Goal: Task Accomplishment & Management: Manage account settings

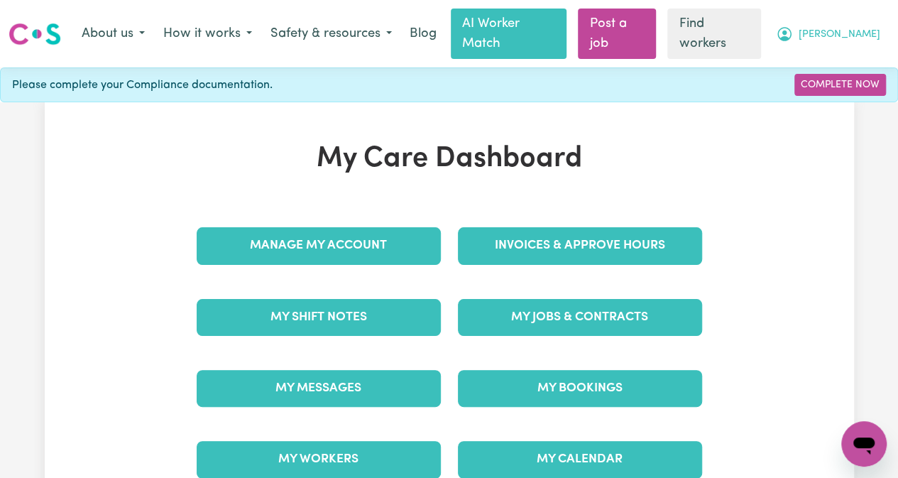
click at [857, 27] on span "[PERSON_NAME]" at bounding box center [840, 35] width 82 height 16
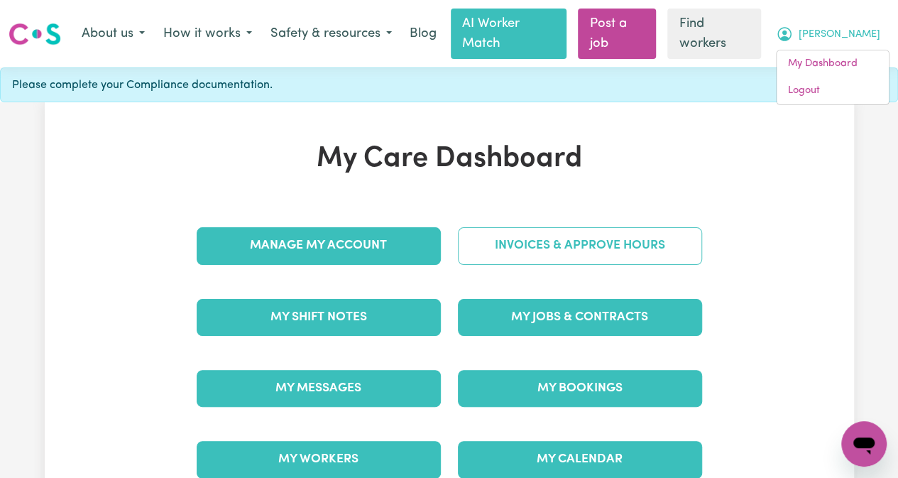
click at [581, 227] on link "Invoices & Approve Hours" at bounding box center [580, 245] width 244 height 37
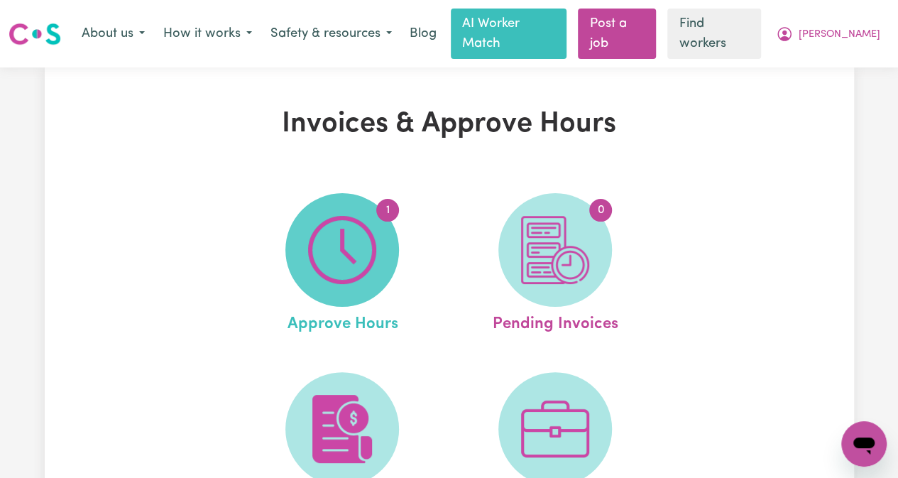
click at [363, 251] on img at bounding box center [342, 250] width 68 height 68
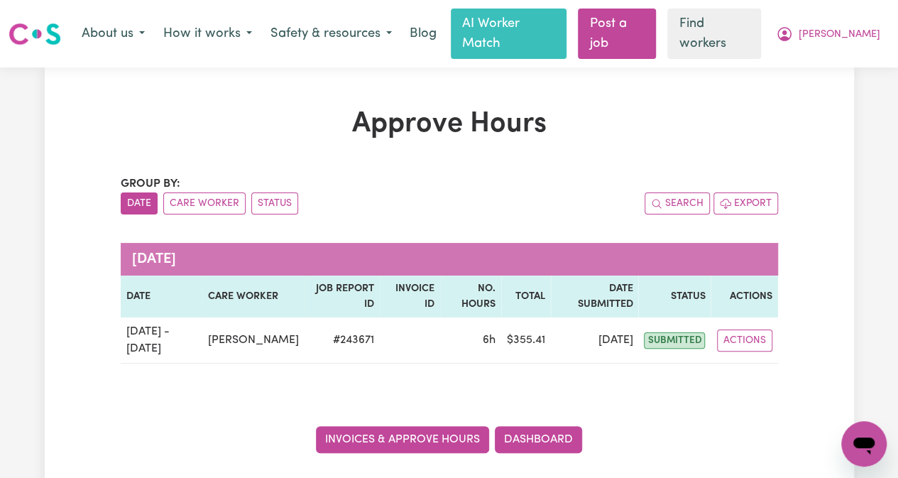
click at [439, 426] on link "Invoices & Approve Hours" at bounding box center [402, 439] width 173 height 27
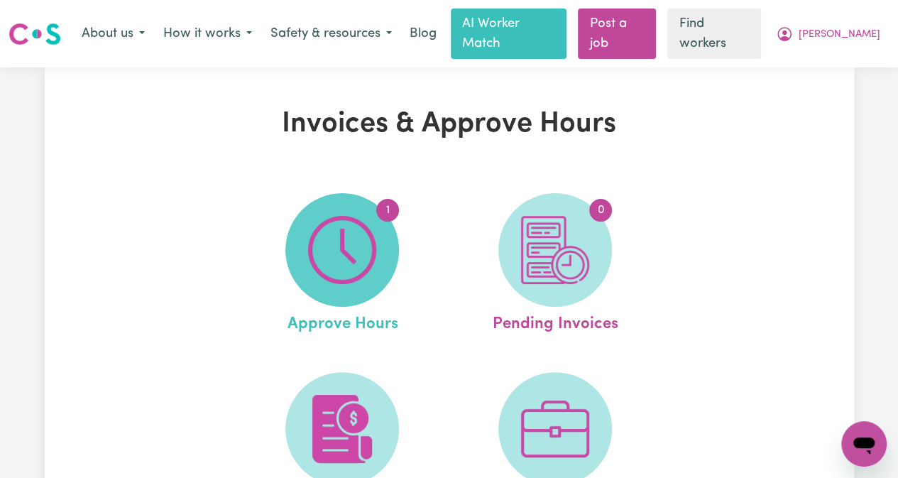
click at [355, 243] on img at bounding box center [342, 250] width 68 height 68
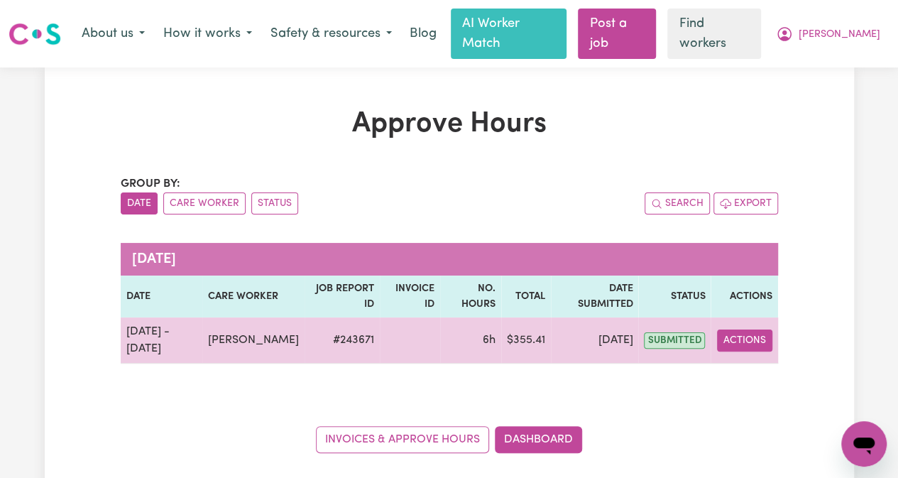
click at [728, 329] on button "Actions" at bounding box center [744, 340] width 55 height 22
click at [761, 359] on link "View Job Report" at bounding box center [777, 373] width 121 height 28
select select "pm"
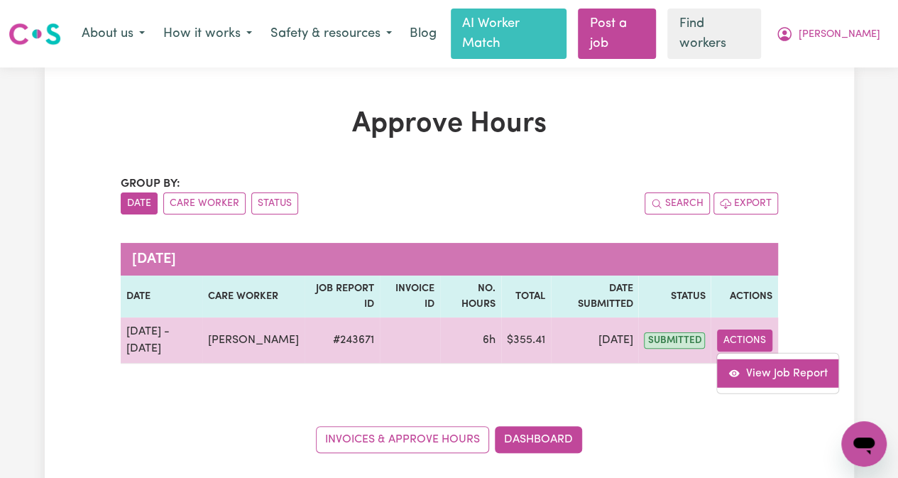
select select "pm"
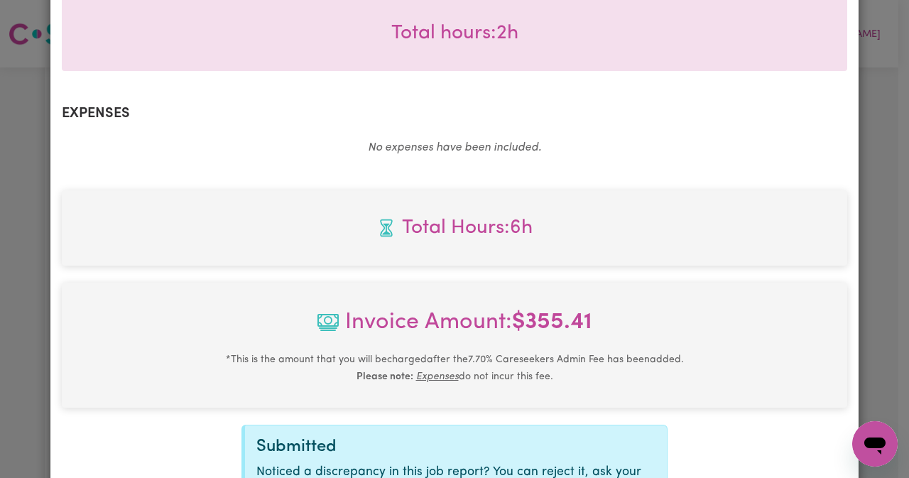
scroll to position [980, 0]
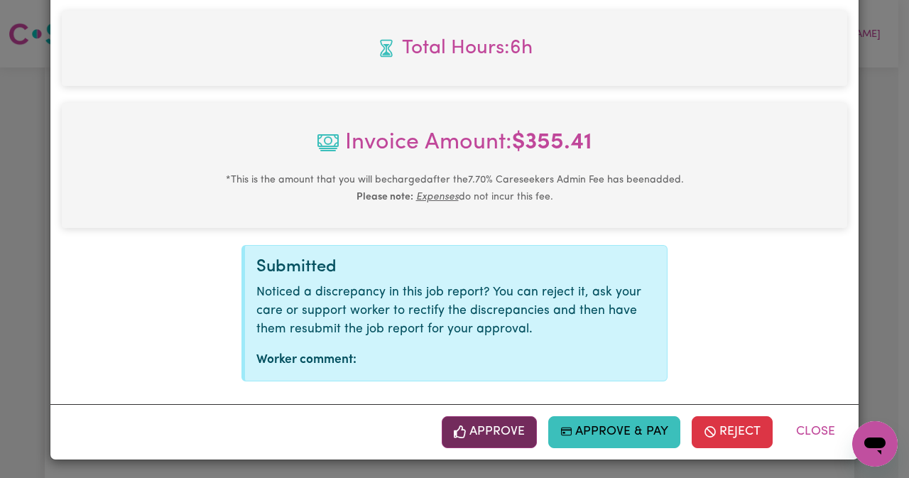
click at [480, 428] on button "Approve" at bounding box center [488, 431] width 95 height 31
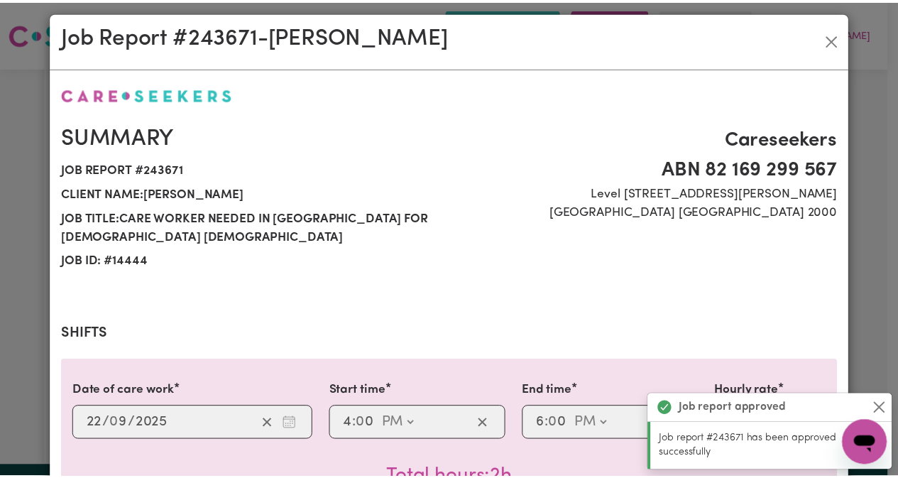
scroll to position [0, 0]
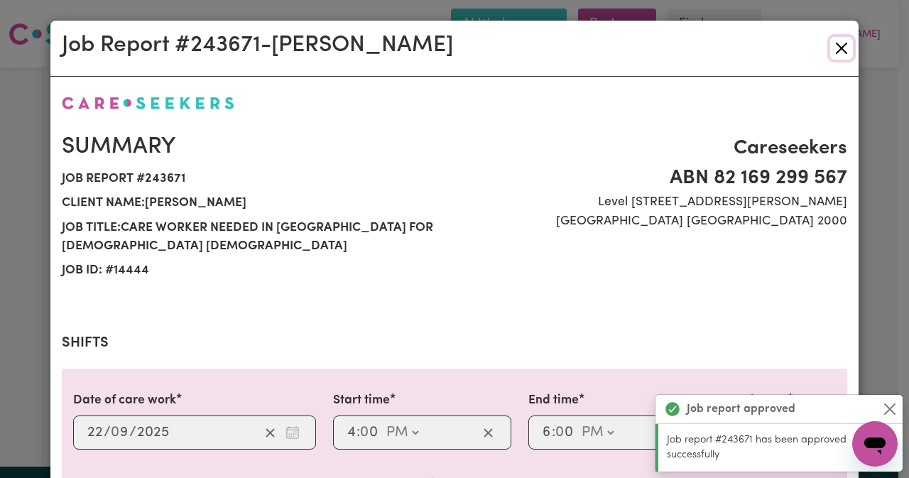
click at [838, 46] on button "Close" at bounding box center [841, 48] width 23 height 23
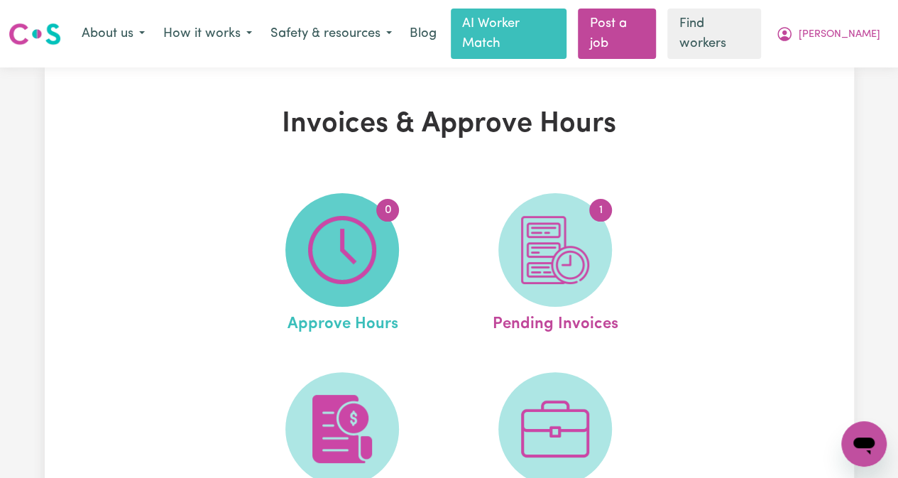
click at [362, 234] on img at bounding box center [342, 250] width 68 height 68
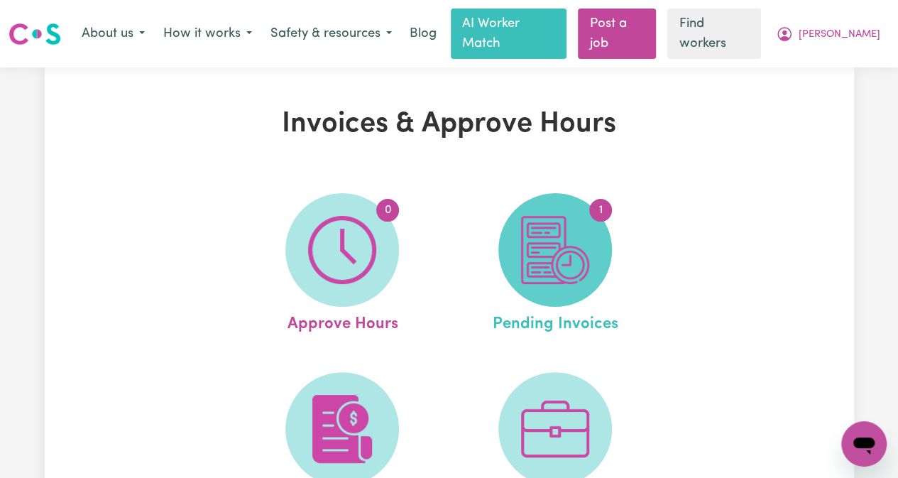
click at [557, 236] on img at bounding box center [555, 250] width 68 height 68
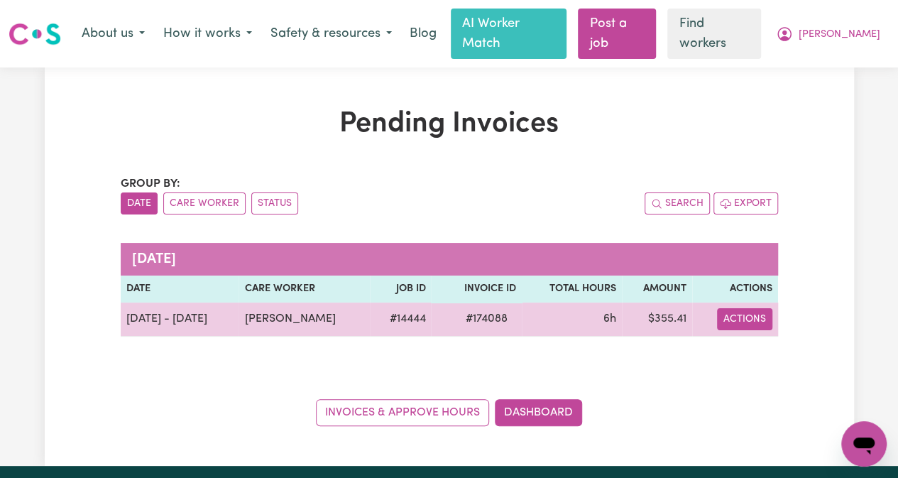
click at [743, 308] on button "Actions" at bounding box center [744, 319] width 55 height 22
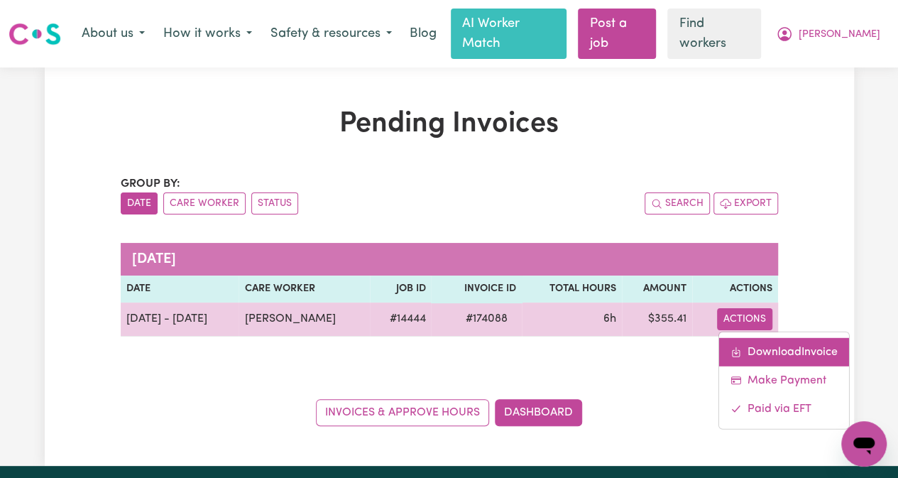
click at [762, 341] on link "Download Invoice" at bounding box center [783, 351] width 130 height 28
